Goal: Task Accomplishment & Management: Manage account settings

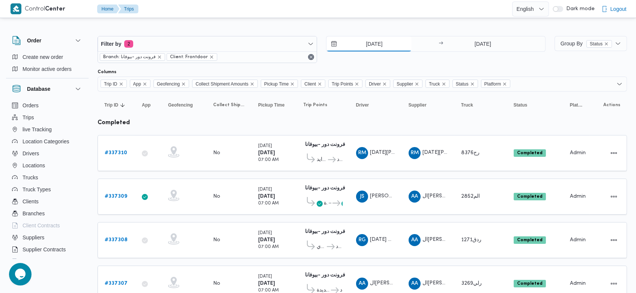
click at [363, 49] on input "14/9/2025" at bounding box center [369, 43] width 85 height 15
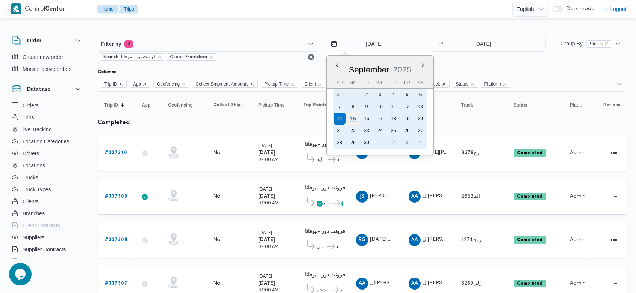
click at [353, 116] on div "15" at bounding box center [353, 118] width 14 height 14
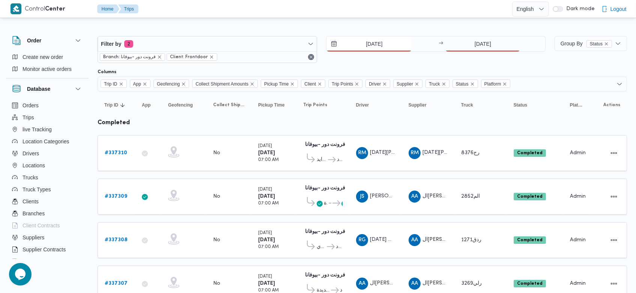
type input "[DATE]"
click at [471, 43] on input "14/9/2025" at bounding box center [483, 43] width 75 height 15
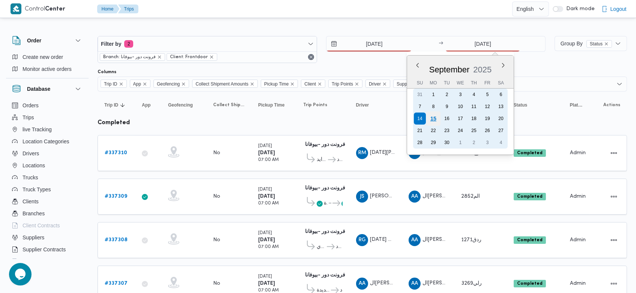
click at [438, 123] on div "15" at bounding box center [433, 118] width 14 height 14
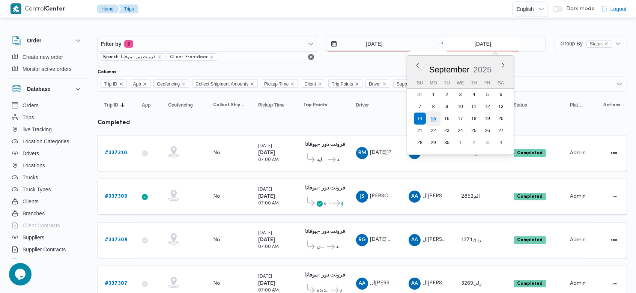
type input "[DATE]"
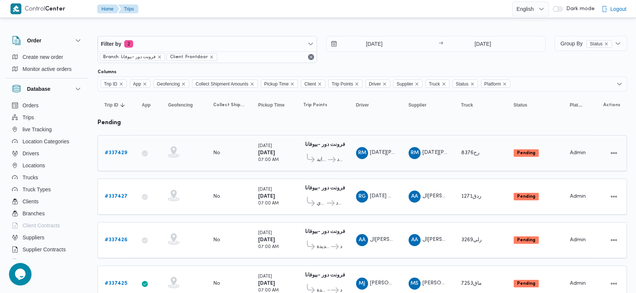
click at [385, 136] on td "Driver RM رمضان محمد محمد عبدالمنعم" at bounding box center [375, 153] width 53 height 36
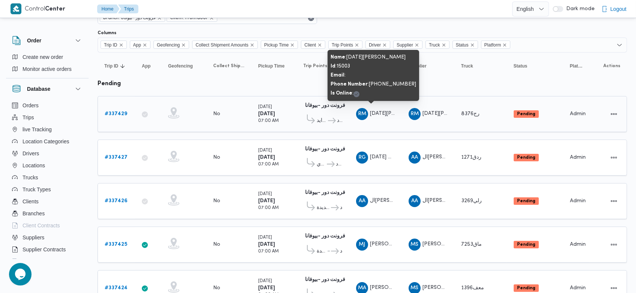
scroll to position [43, 0]
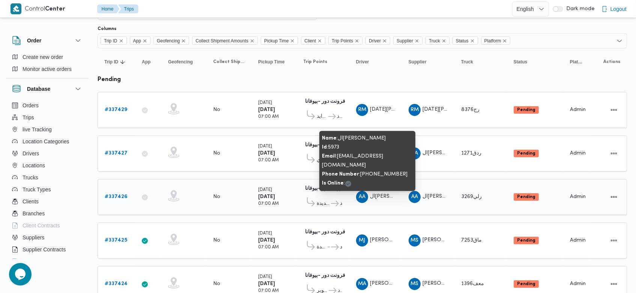
click at [379, 194] on span "ال[PERSON_NAME]" at bounding box center [394, 196] width 48 height 5
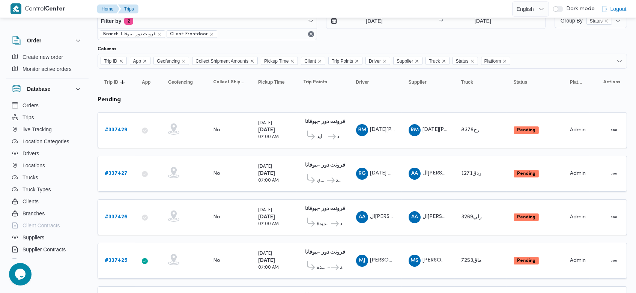
scroll to position [6, 0]
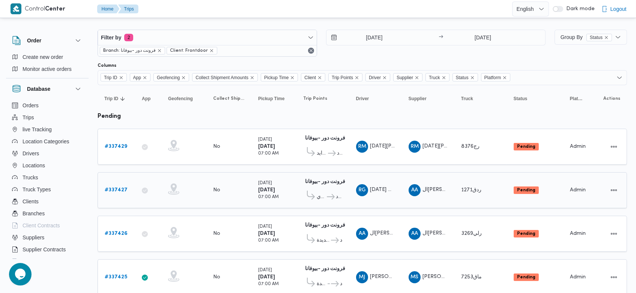
click at [119, 189] on b "# 337427" at bounding box center [116, 190] width 23 height 5
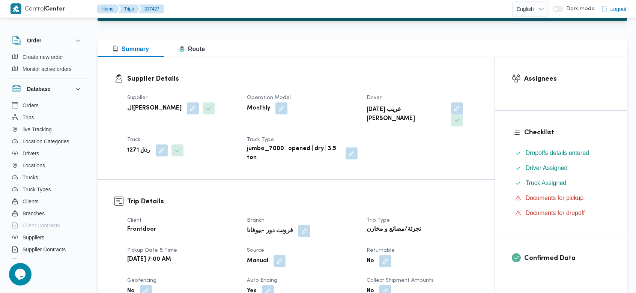
scroll to position [83, 0]
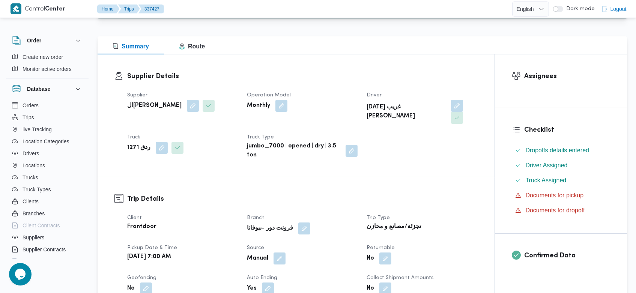
click at [282, 244] on dt "Source" at bounding box center [302, 248] width 111 height 9
click at [280, 252] on button "button" at bounding box center [280, 258] width 12 height 12
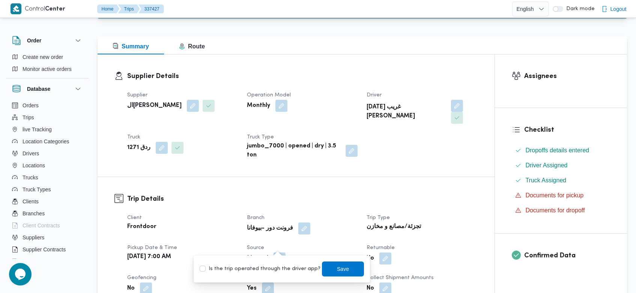
click at [273, 266] on label "Is the trip operated through the driver app?" at bounding box center [260, 269] width 121 height 9
checkbox input "true"
click at [343, 268] on span "Save" at bounding box center [343, 268] width 42 height 15
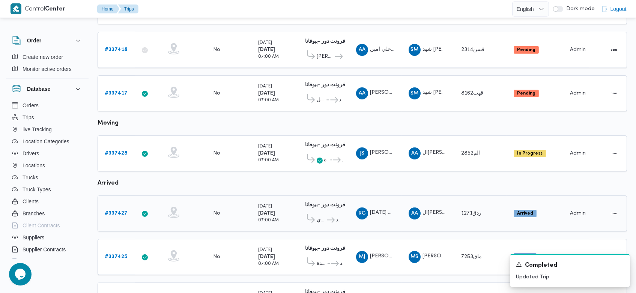
scroll to position [422, 0]
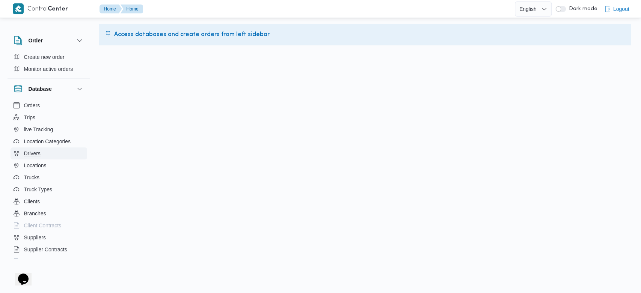
click at [29, 157] on span "Drivers" at bounding box center [32, 153] width 17 height 9
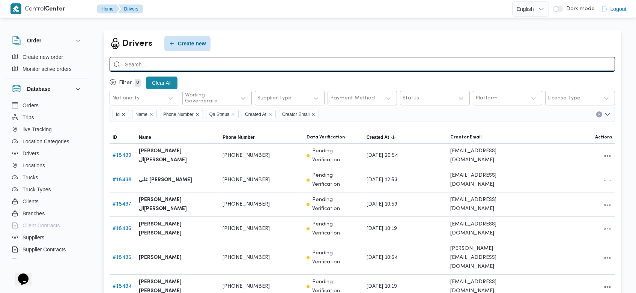
click at [238, 59] on input "search" at bounding box center [363, 64] width 506 height 15
type input "v"
type input "ر"
type input "رمضان غريب"
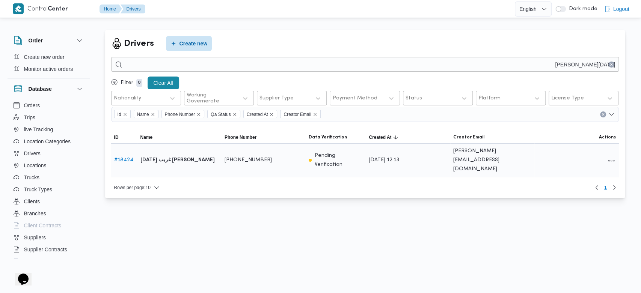
click at [126, 158] on link "# 18424" at bounding box center [123, 160] width 19 height 5
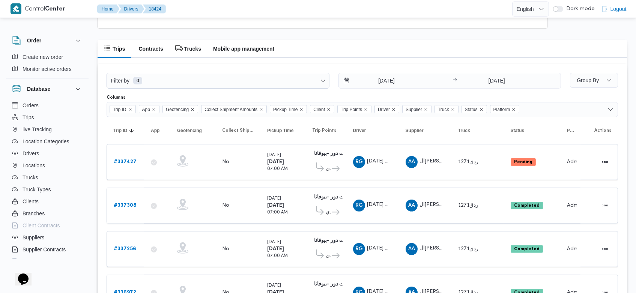
scroll to position [552, 0]
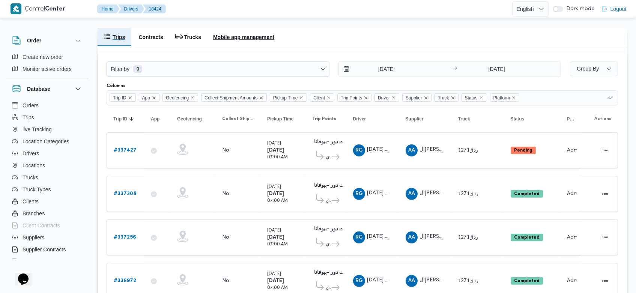
click at [254, 39] on h2 "Mobile app management" at bounding box center [243, 37] width 61 height 9
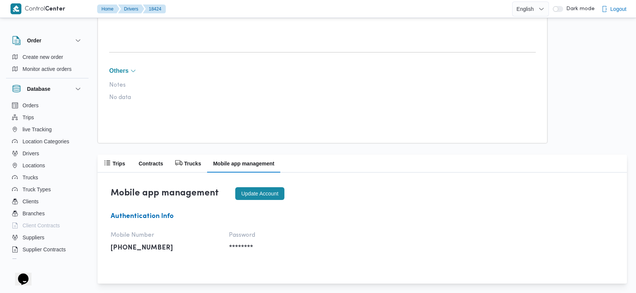
click at [249, 193] on button "Update account" at bounding box center [259, 193] width 49 height 13
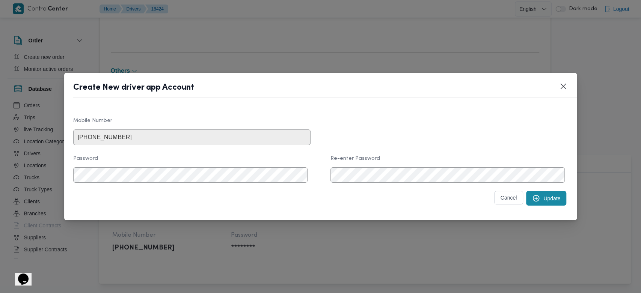
click at [543, 194] on button "Update" at bounding box center [546, 198] width 40 height 15
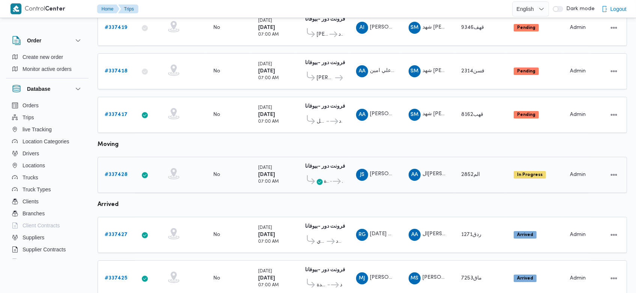
scroll to position [530, 0]
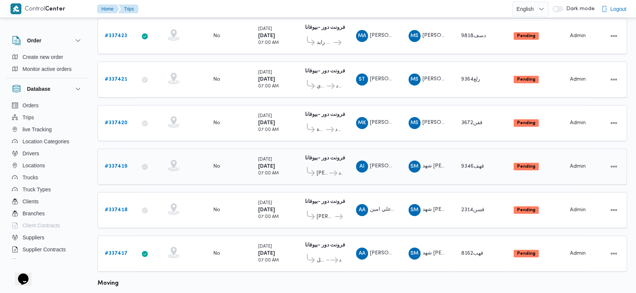
scroll to position [149, 0]
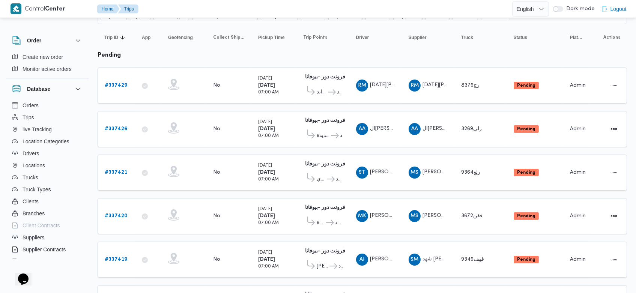
scroll to position [44, 0]
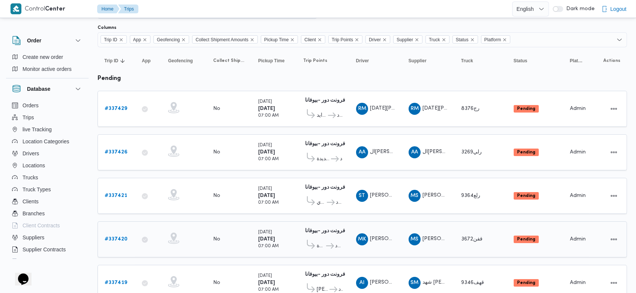
click at [122, 237] on b "# 337420" at bounding box center [116, 239] width 23 height 5
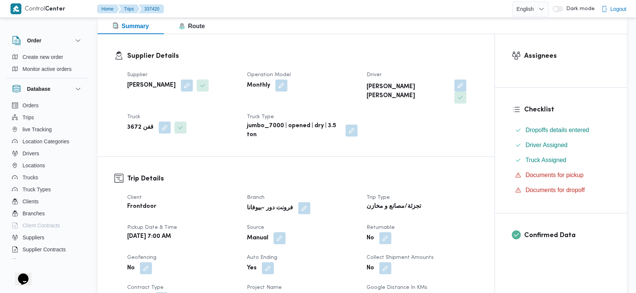
scroll to position [105, 0]
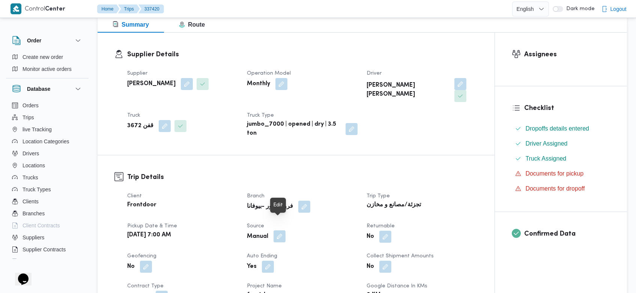
click at [281, 230] on button "button" at bounding box center [280, 236] width 12 height 12
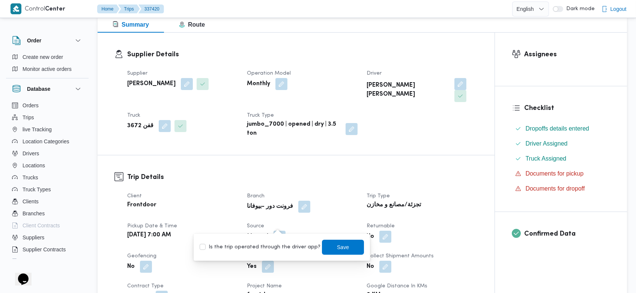
click at [267, 250] on label "Is the trip operated through the driver app?" at bounding box center [260, 247] width 121 height 9
checkbox input "true"
click at [323, 242] on span "Save" at bounding box center [343, 246] width 42 height 15
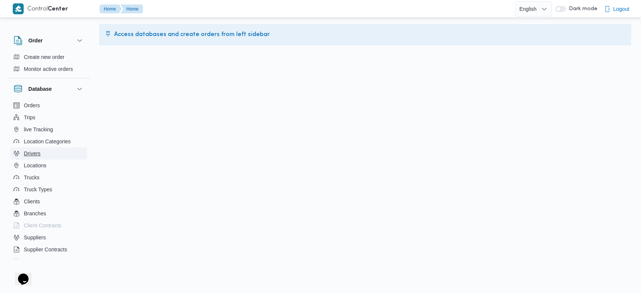
click at [35, 149] on span "Drivers" at bounding box center [32, 153] width 17 height 9
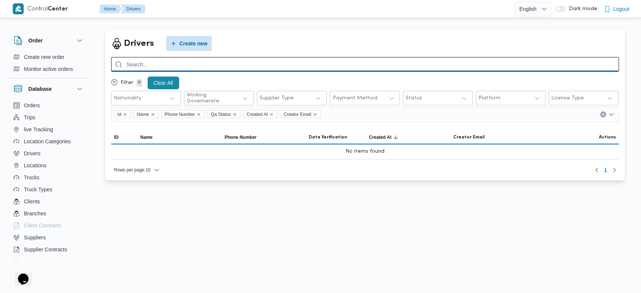
click at [417, 62] on input "search" at bounding box center [364, 64] width 507 height 15
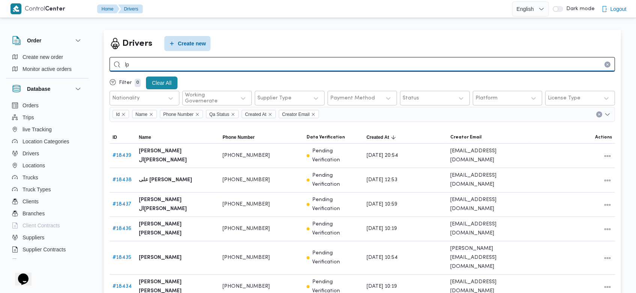
type input "l"
type input "محمود كمال"
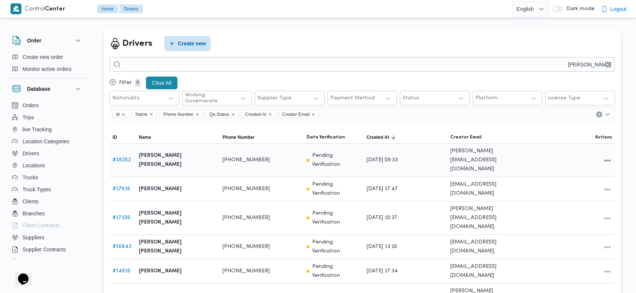
click at [122, 158] on link "# 18252" at bounding box center [122, 160] width 18 height 5
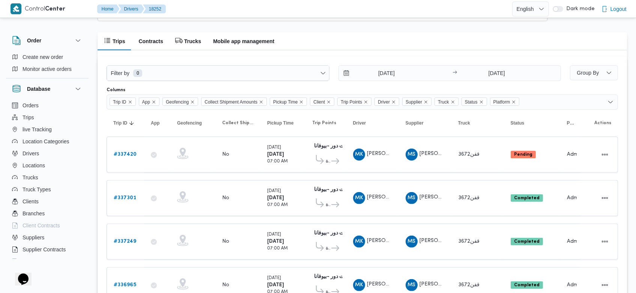
scroll to position [549, 0]
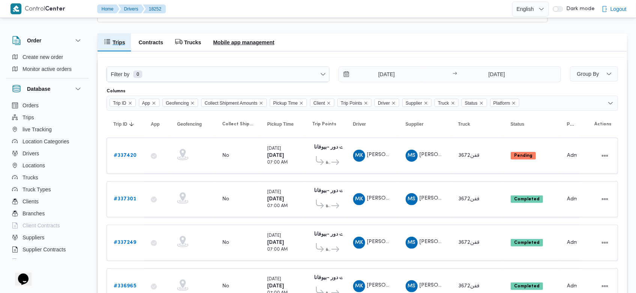
click at [252, 41] on h2 "Mobile app management" at bounding box center [243, 42] width 61 height 9
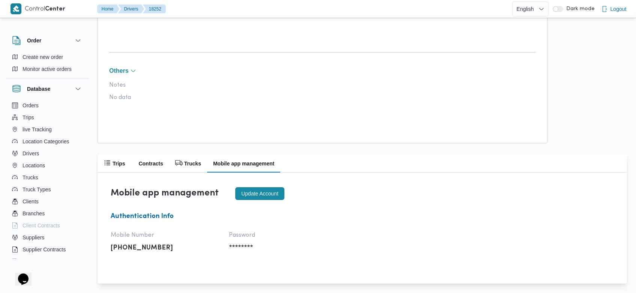
click at [255, 195] on button "Update account" at bounding box center [259, 193] width 49 height 13
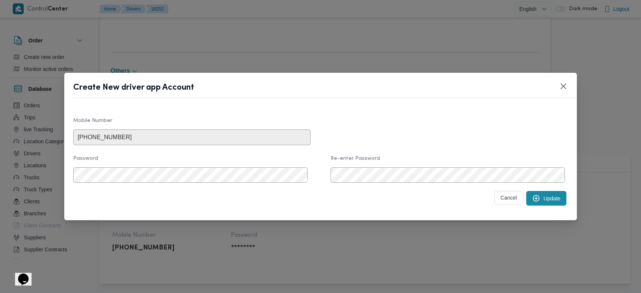
click at [545, 196] on button "Update" at bounding box center [546, 198] width 40 height 15
